Goal: Task Accomplishment & Management: Manage account settings

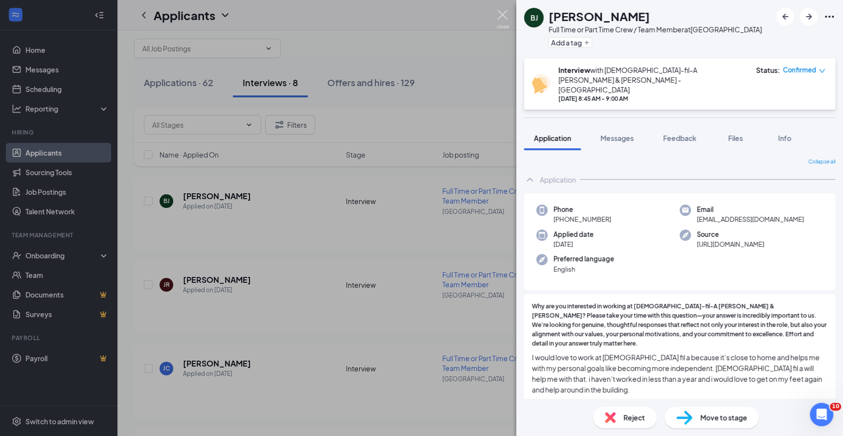
click at [506, 13] on img at bounding box center [503, 19] width 12 height 19
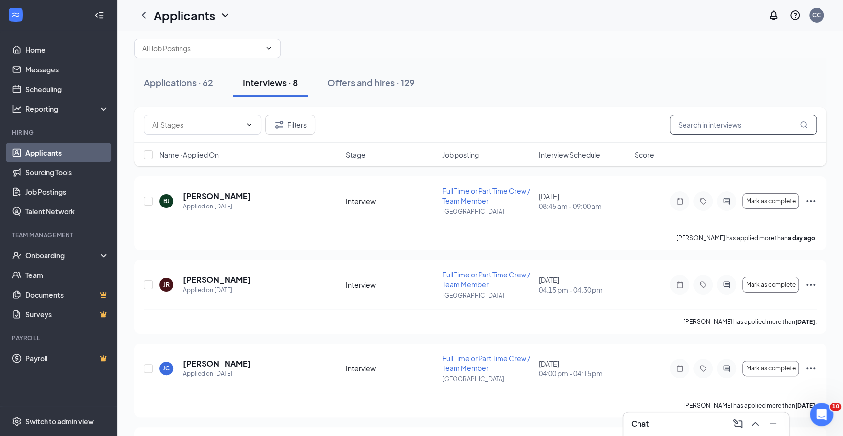
click at [717, 131] on input "text" at bounding box center [743, 125] width 147 height 20
type input "[PERSON_NAME]"
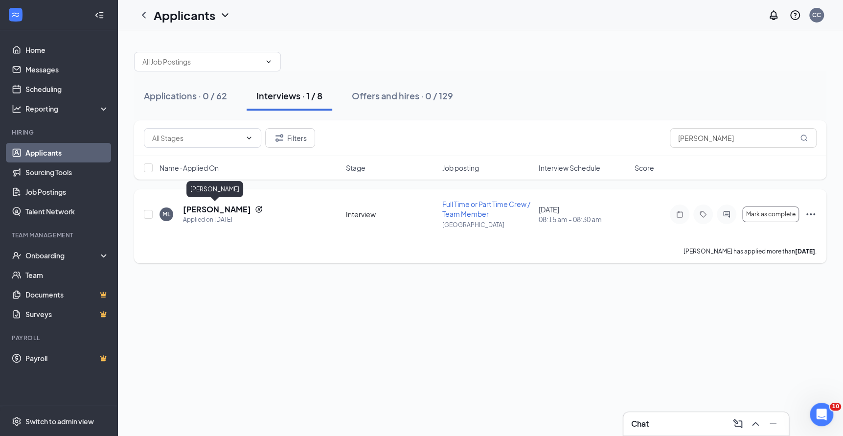
click at [224, 209] on h5 "[PERSON_NAME]" at bounding box center [217, 209] width 68 height 11
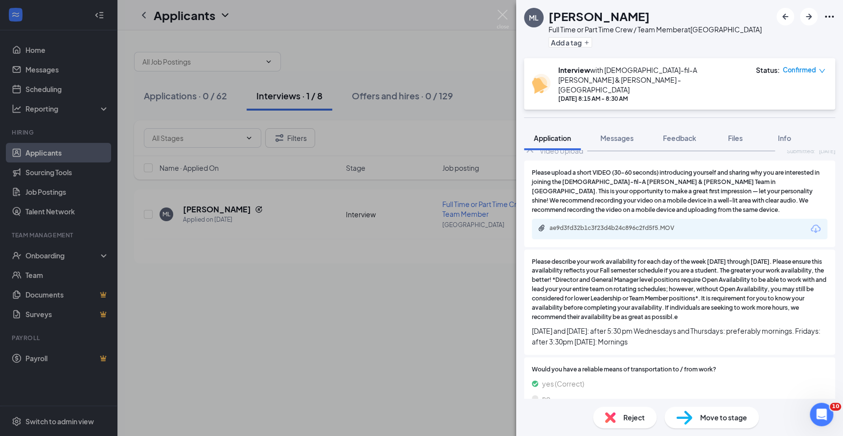
scroll to position [883, 0]
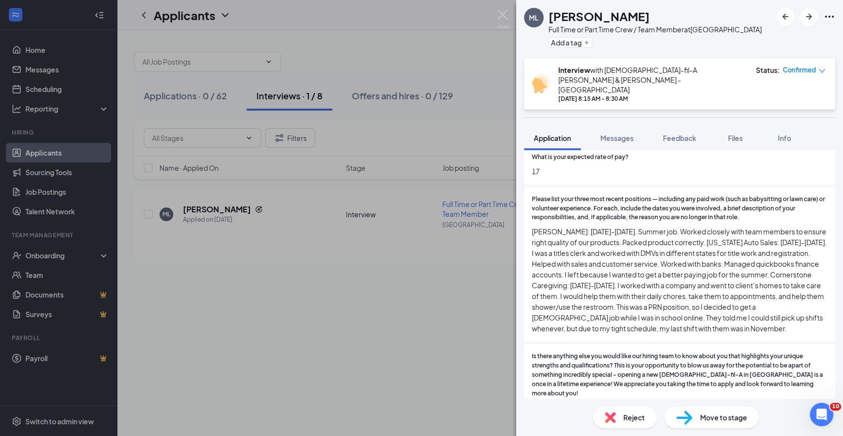
click at [639, 245] on span "[PERSON_NAME]: [DATE]-[DATE]. Summer job. Worked closely with team members to e…" at bounding box center [679, 280] width 295 height 108
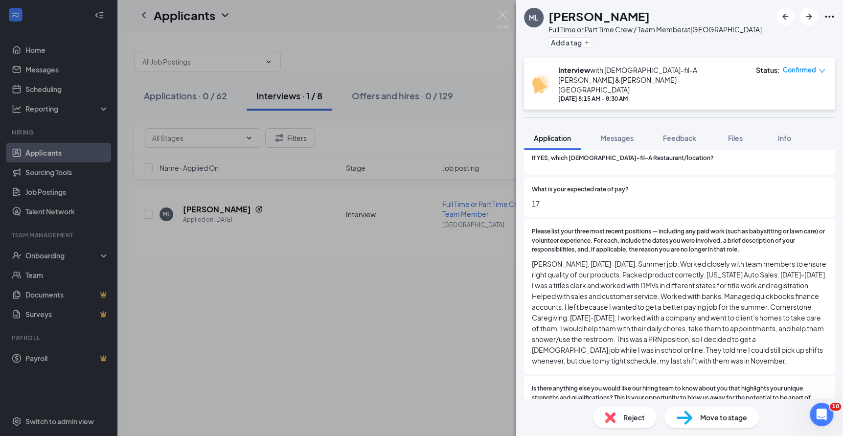
scroll to position [848, 0]
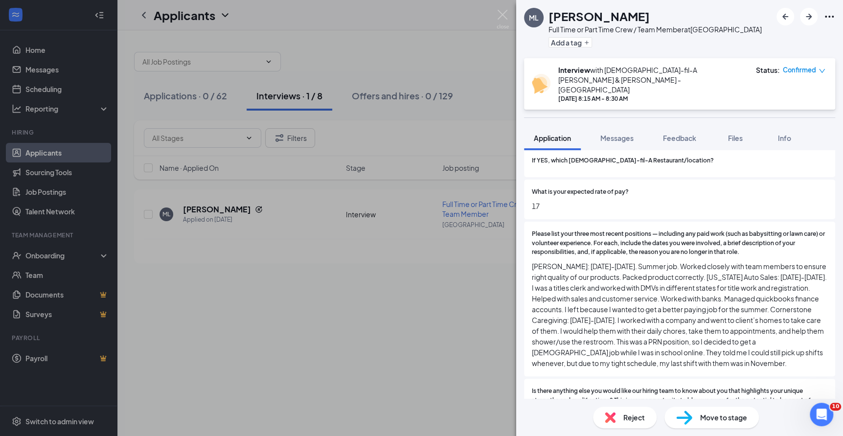
click at [599, 298] on span "[PERSON_NAME]: [DATE]-[DATE]. Summer job. Worked closely with team members to e…" at bounding box center [679, 315] width 295 height 108
click at [625, 326] on span "[PERSON_NAME]: [DATE]-[DATE]. Summer job. Worked closely with team members to e…" at bounding box center [679, 315] width 295 height 108
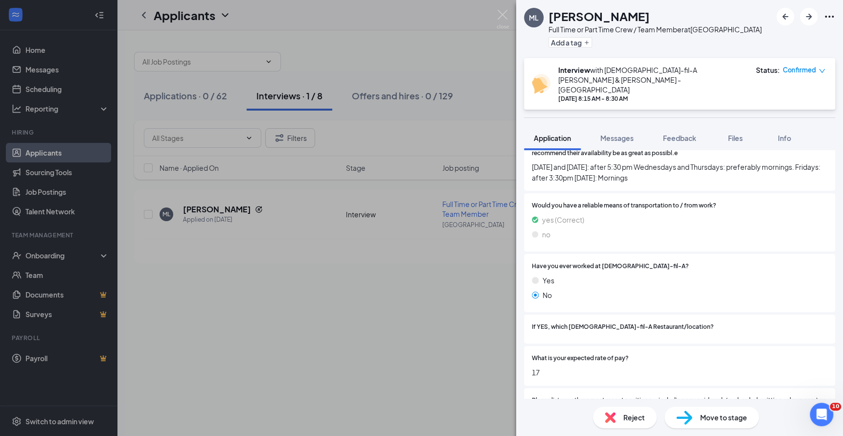
scroll to position [507, 0]
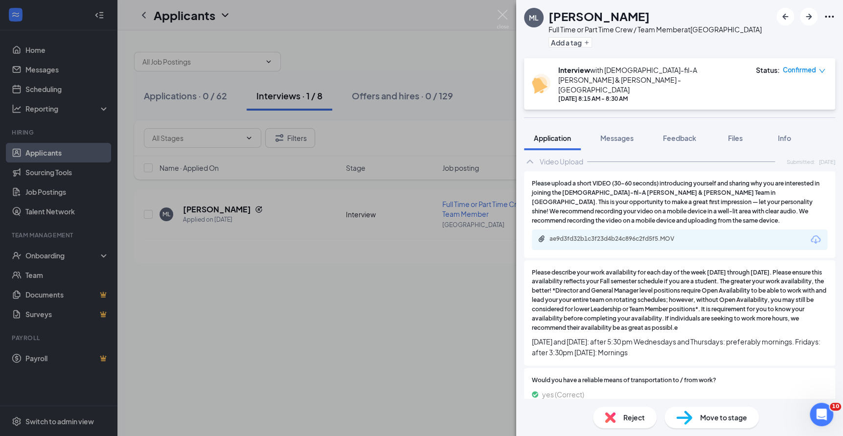
click at [628, 417] on span "Reject" at bounding box center [634, 417] width 22 height 11
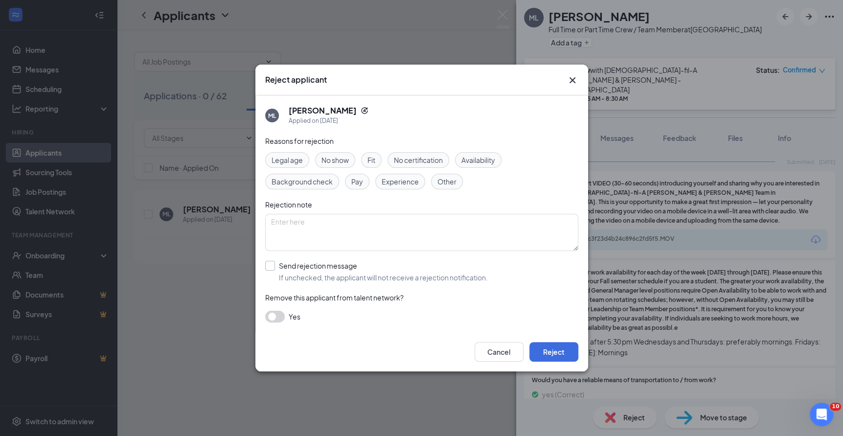
click at [313, 263] on input "Send rejection message If unchecked, the applicant will not receive a rejection…" at bounding box center [376, 272] width 223 height 22
checkbox input "true"
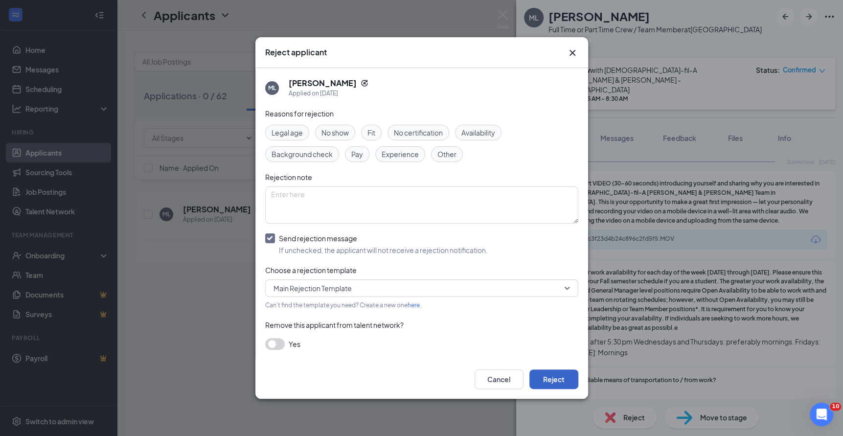
click at [557, 373] on button "Reject" at bounding box center [553, 379] width 49 height 20
